Goal: Navigation & Orientation: Find specific page/section

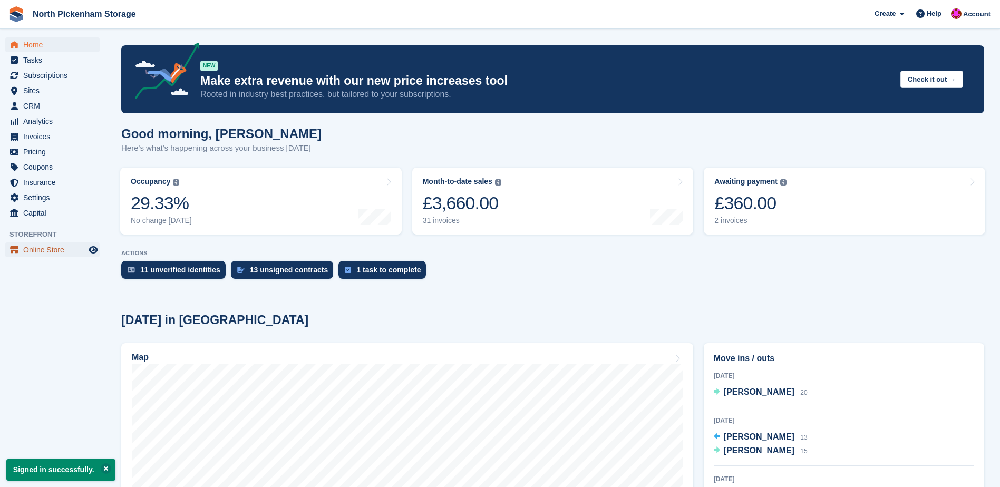
click at [44, 252] on span "Online Store" at bounding box center [54, 249] width 63 height 15
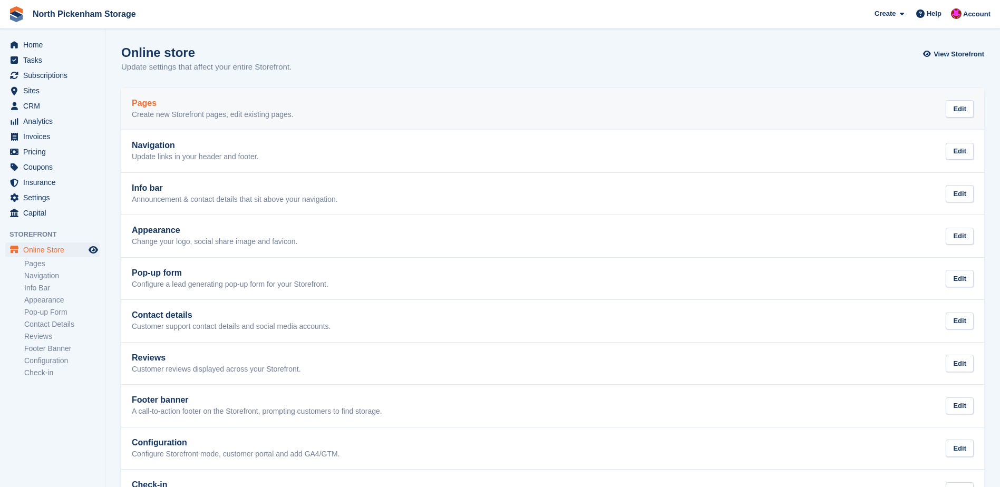
click at [172, 102] on h2 "Pages" at bounding box center [213, 103] width 162 height 9
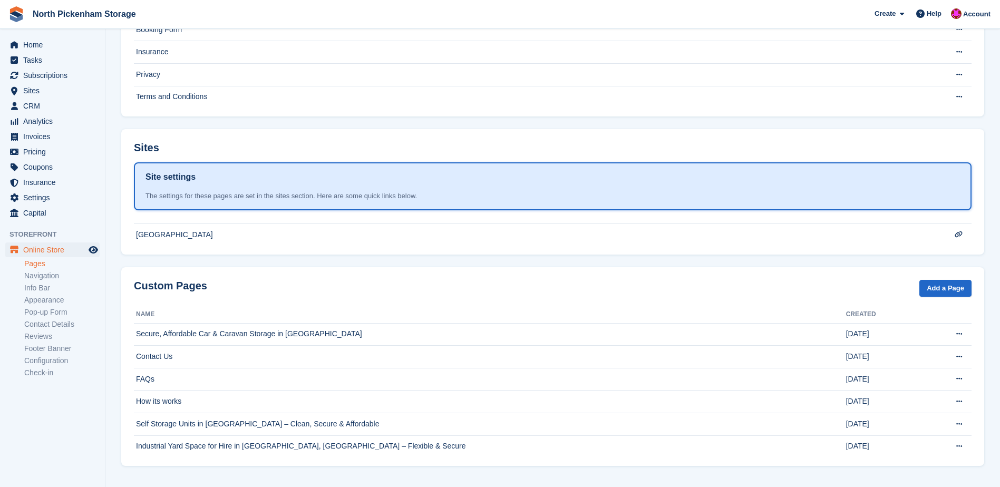
scroll to position [140, 0]
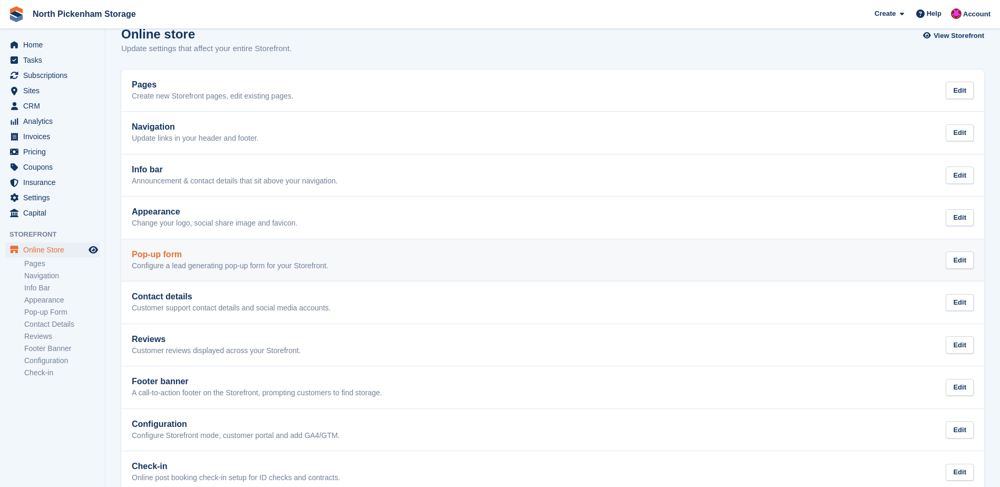
scroll to position [41, 0]
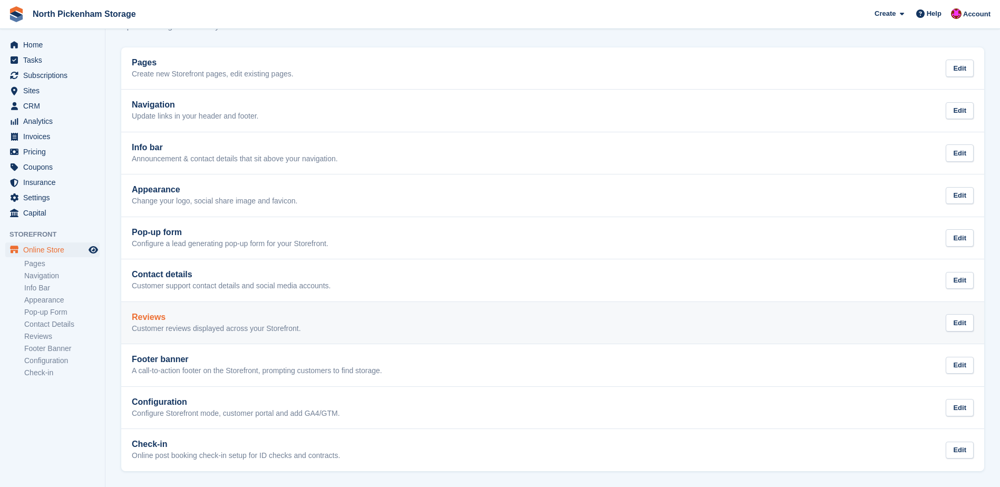
click at [225, 318] on h2 "Reviews" at bounding box center [216, 317] width 169 height 9
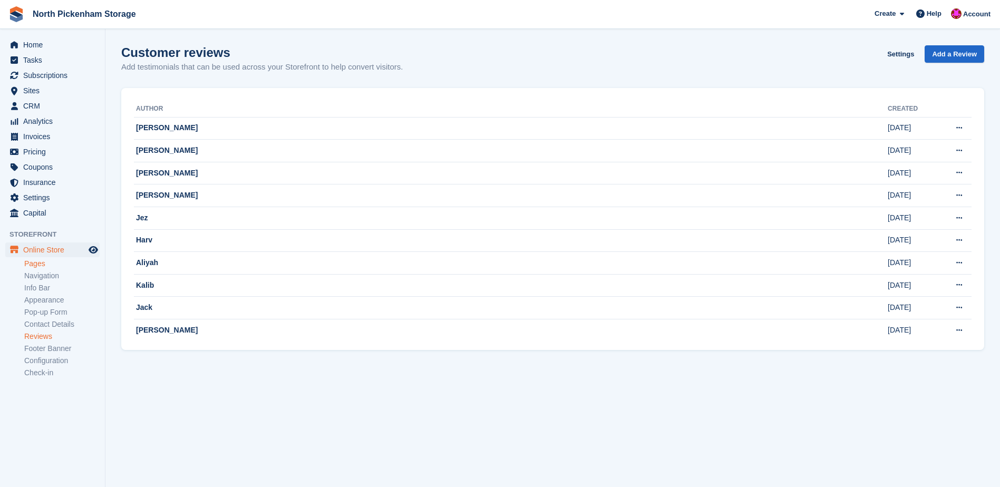
click at [35, 267] on link "Pages" at bounding box center [61, 264] width 75 height 10
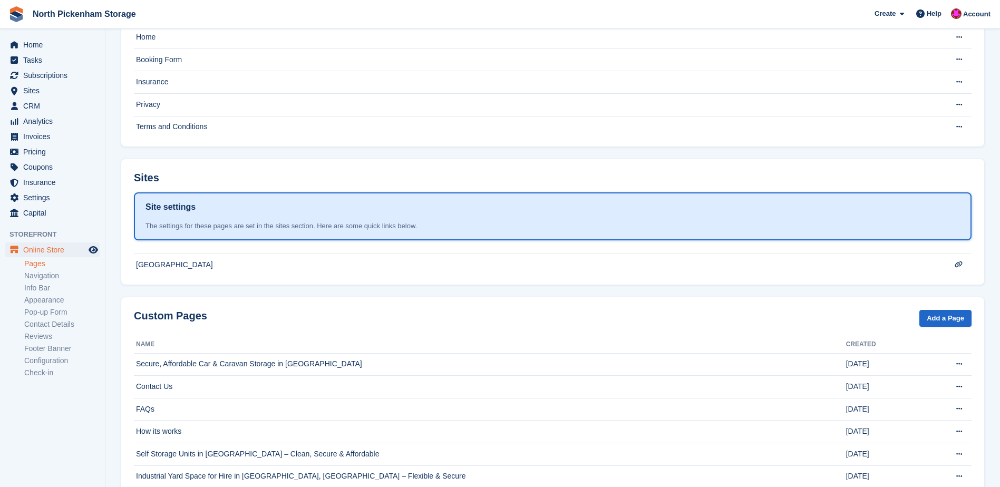
scroll to position [140, 0]
